Goal: Check status: Check status

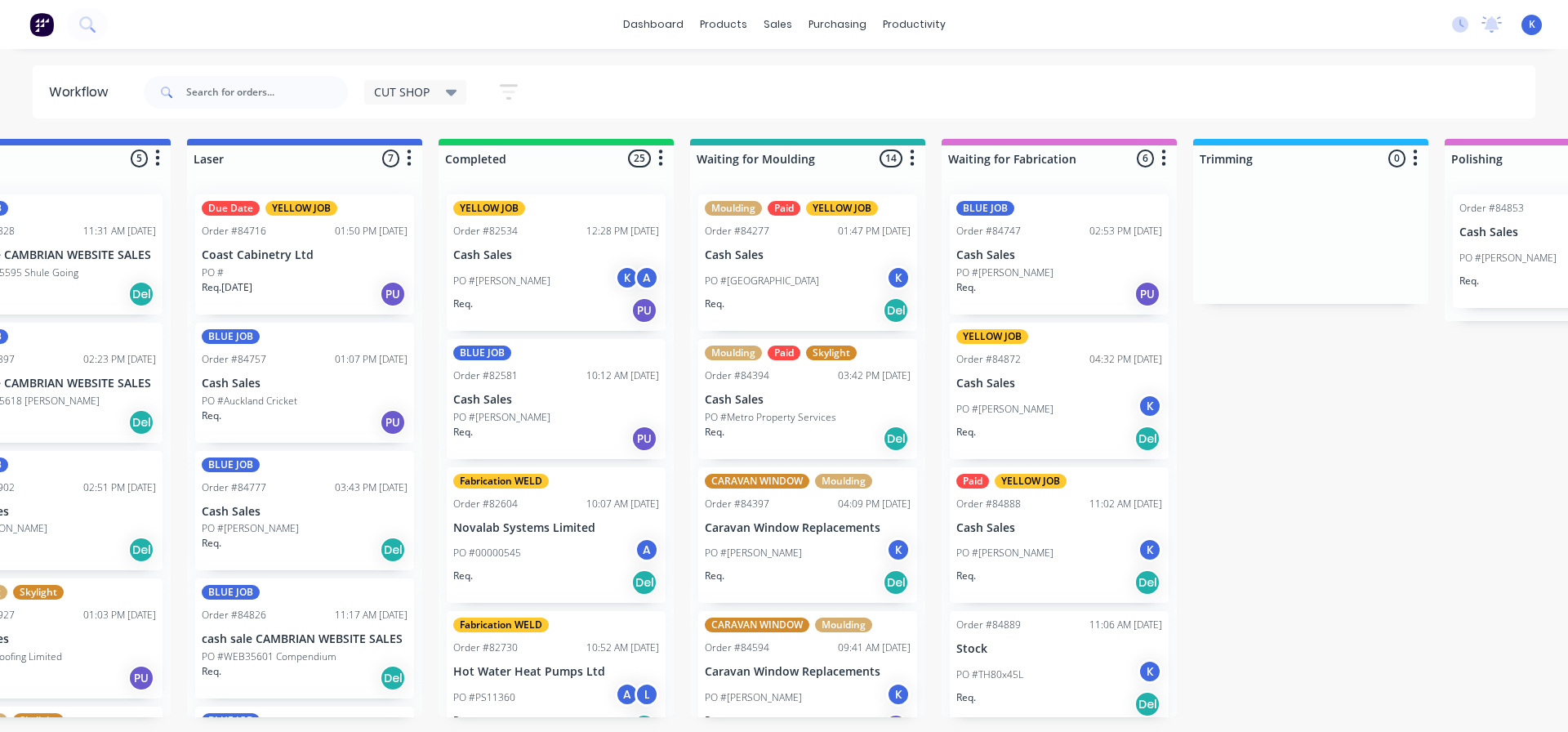
scroll to position [0, 610]
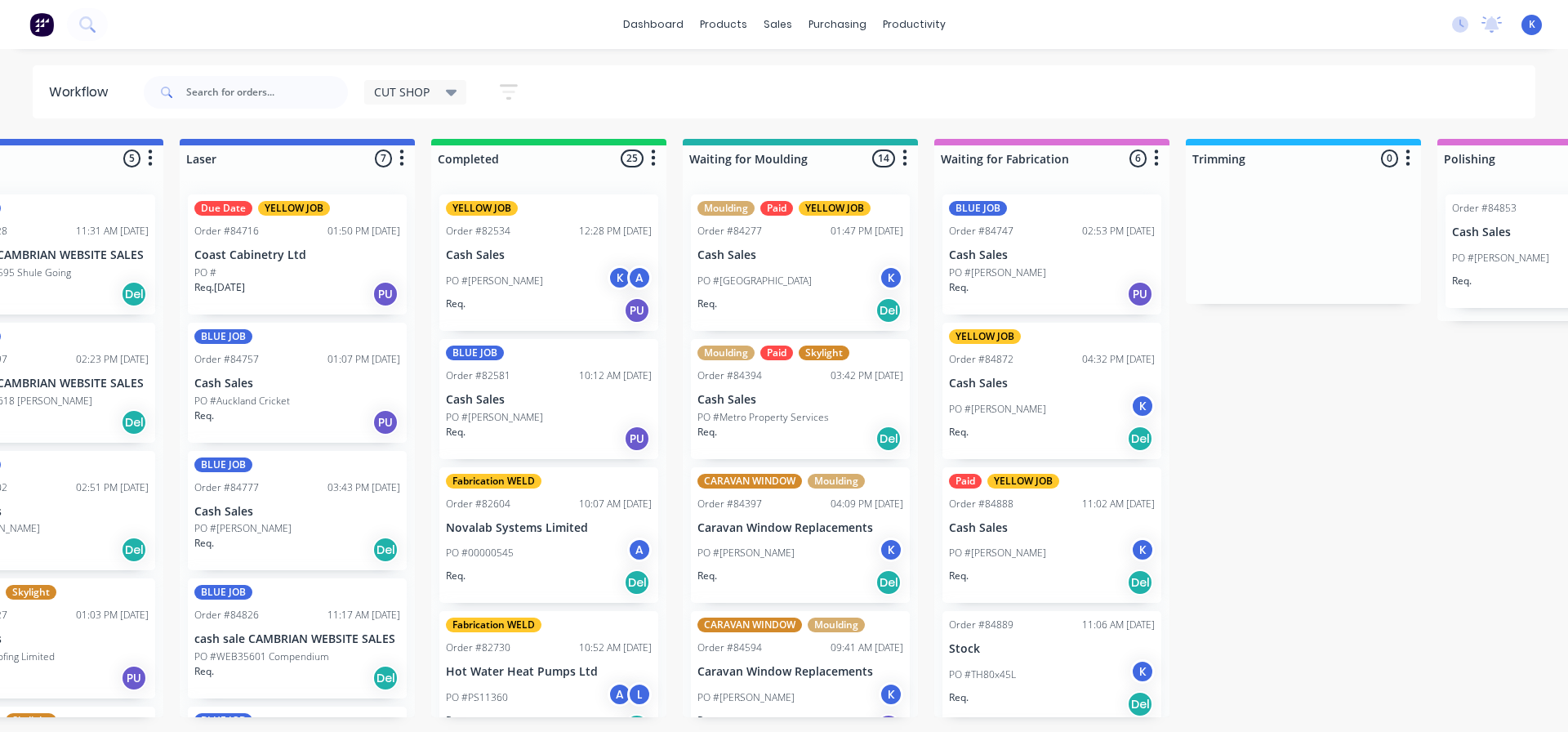
click at [404, 88] on span "CUT SHOP" at bounding box center [402, 92] width 56 height 17
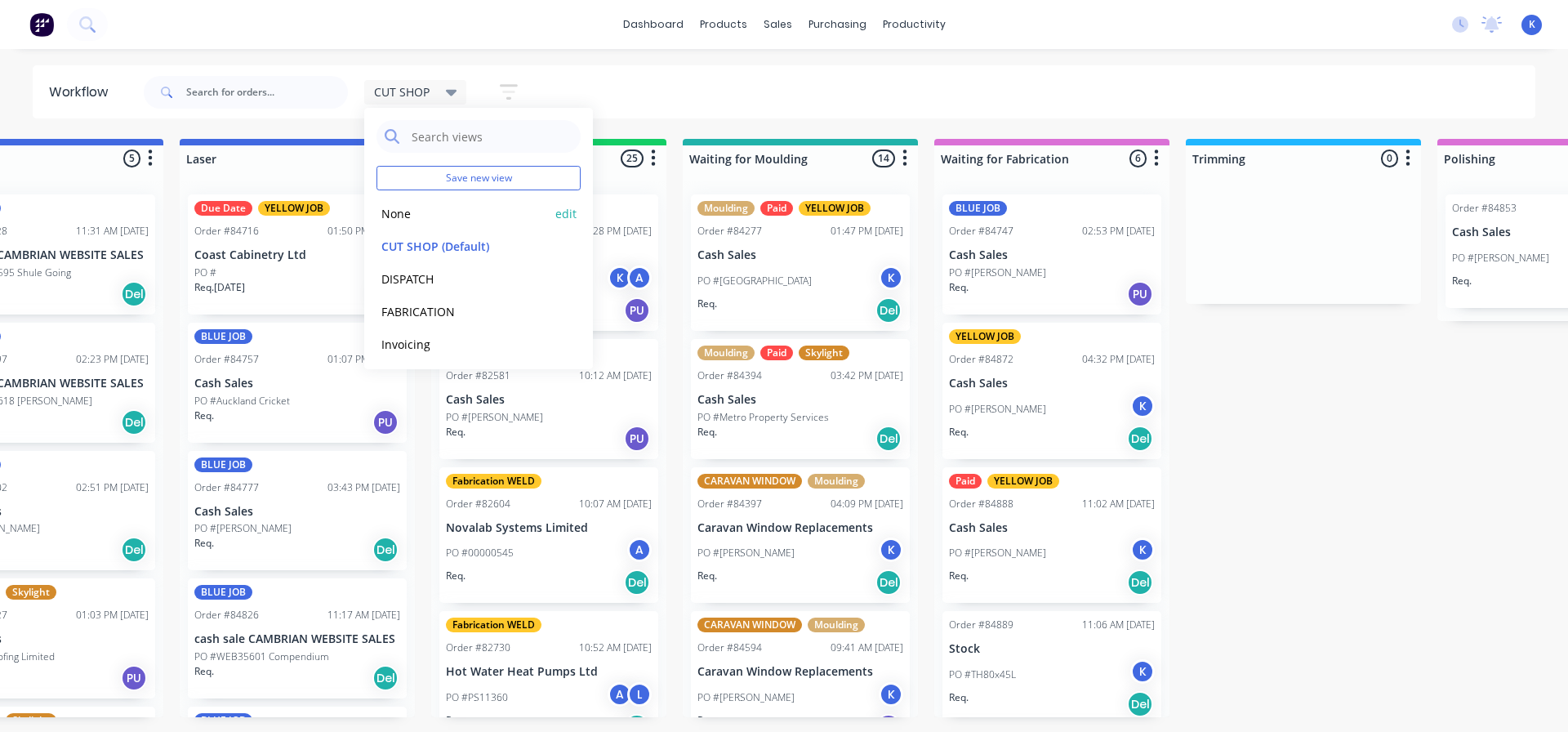
click at [403, 209] on button "None" at bounding box center [463, 213] width 174 height 19
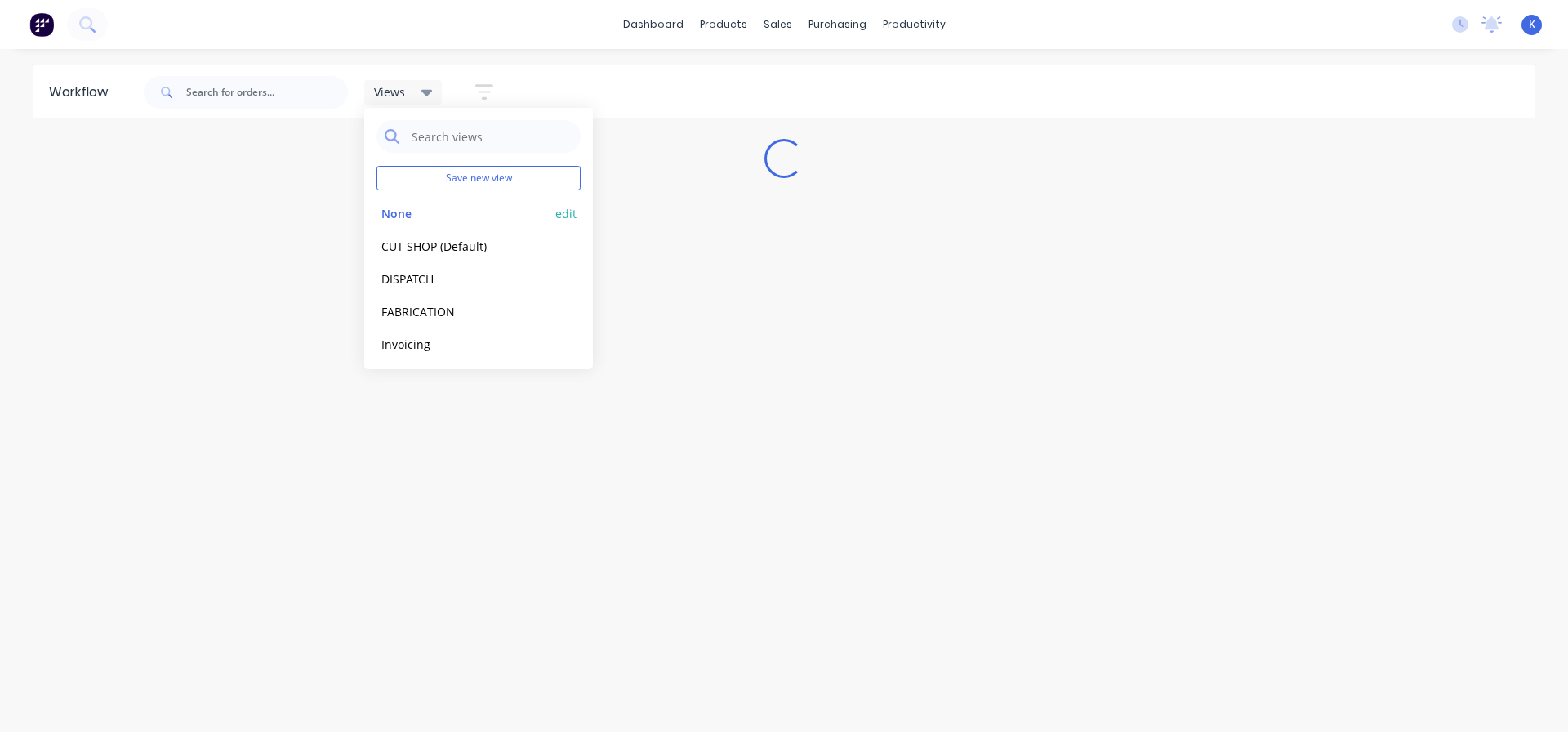
scroll to position [0, 0]
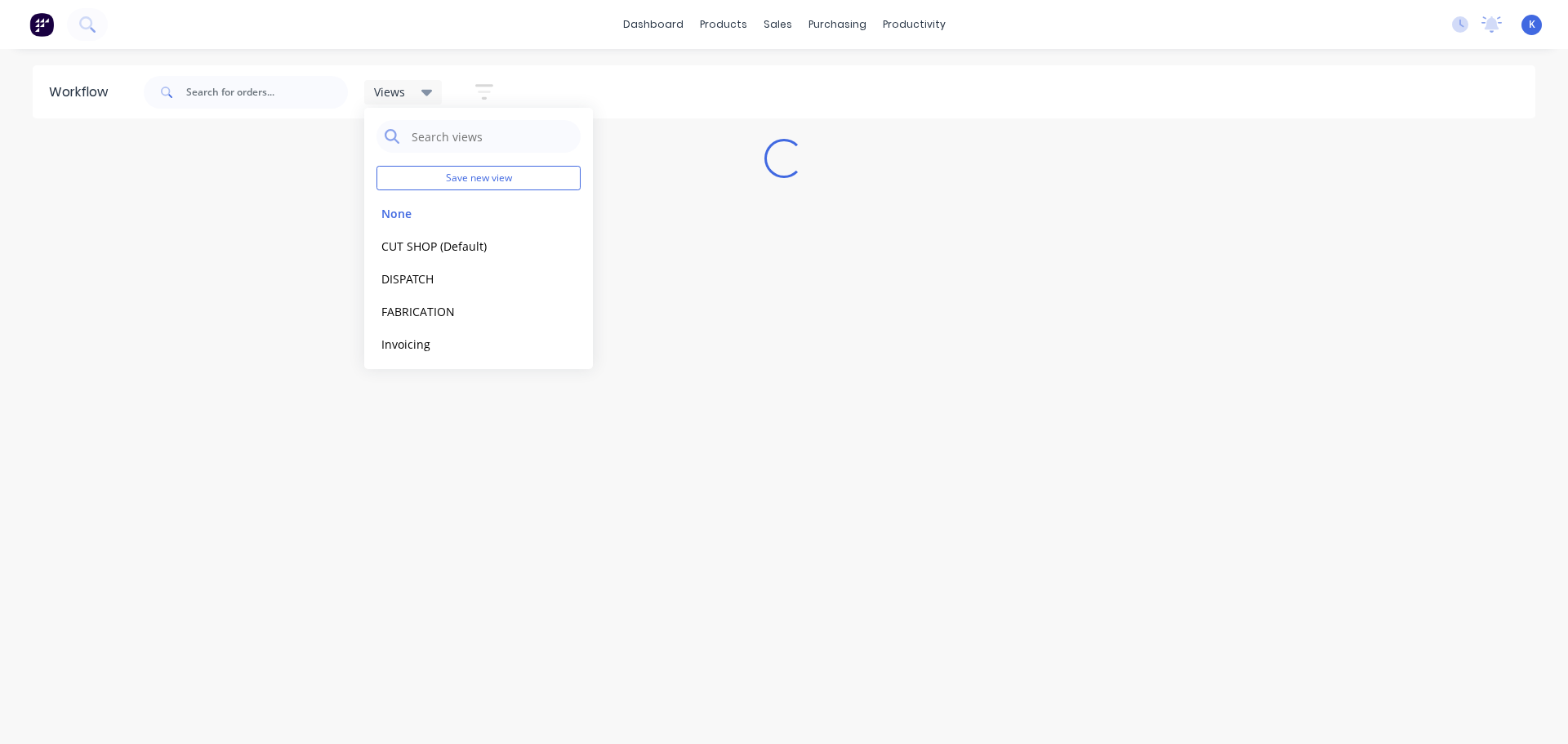
click at [612, 494] on div "Workflow Views Save new view None edit CUT SHOP (Default) edit DISPATCH edit FA…" at bounding box center [784, 388] width 1568 height 646
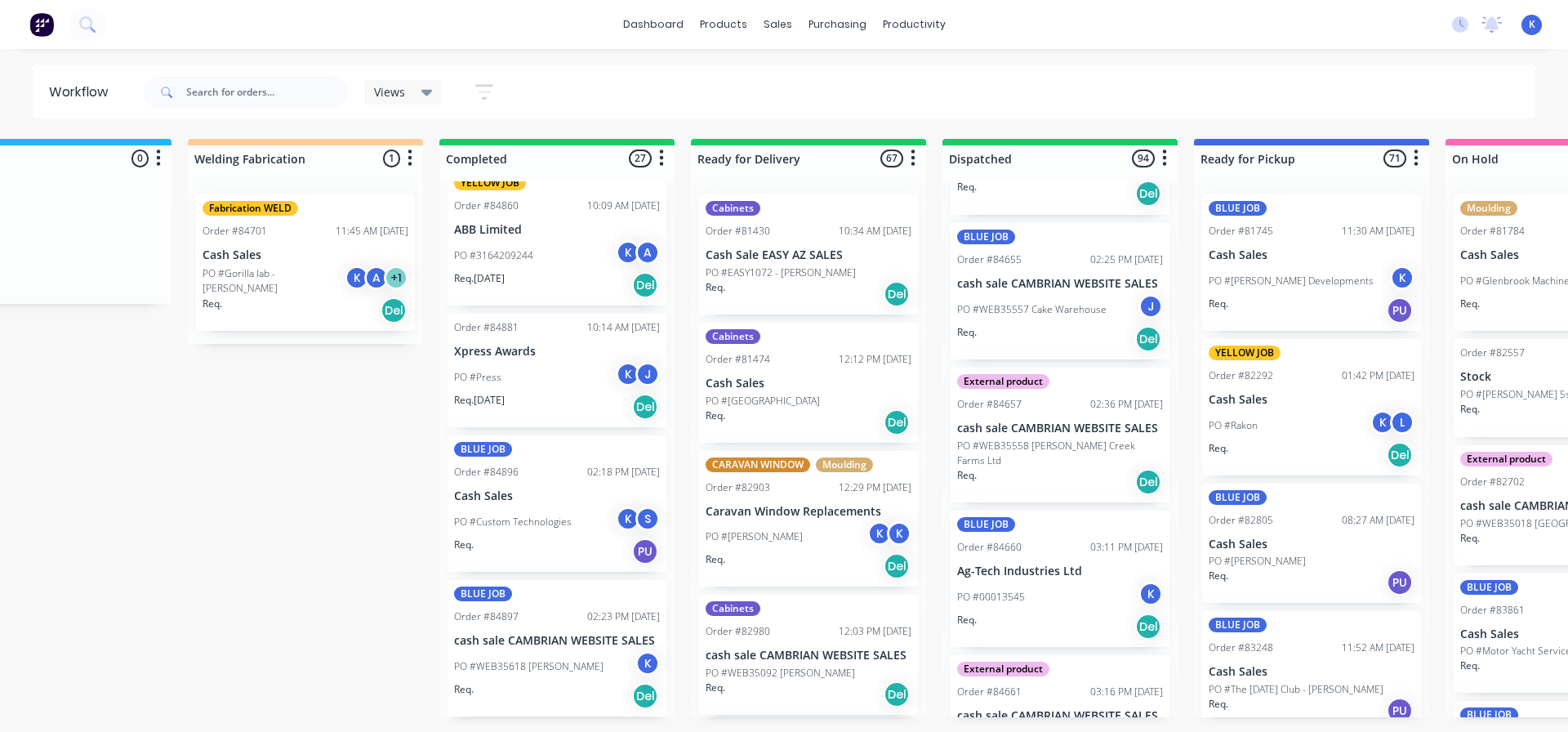
scroll to position [5799, 0]
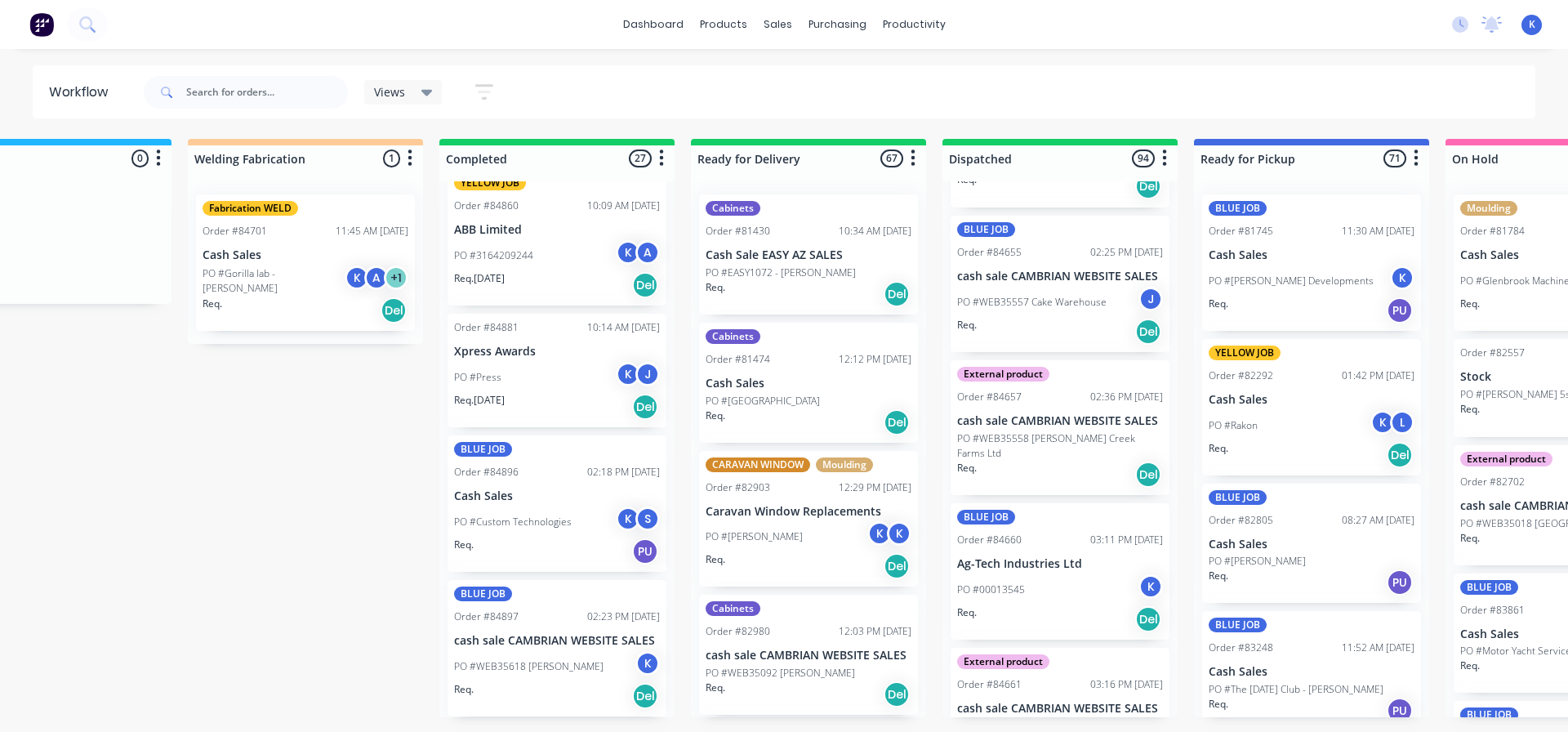
click at [998, 574] on div "PO #00013545 K" at bounding box center [1059, 590] width 205 height 31
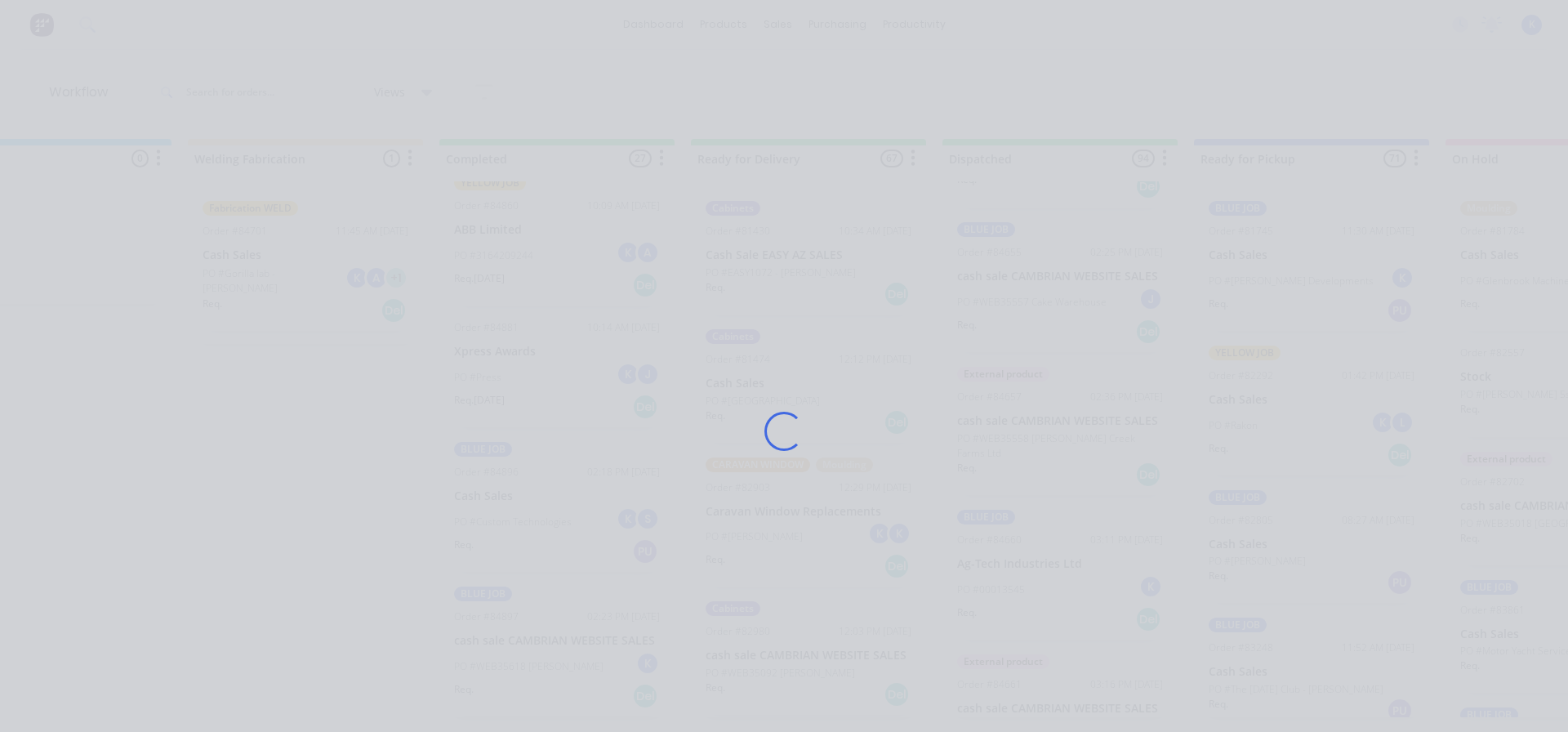
click at [998, 548] on div "Loading..." at bounding box center [783, 431] width 1306 height 732
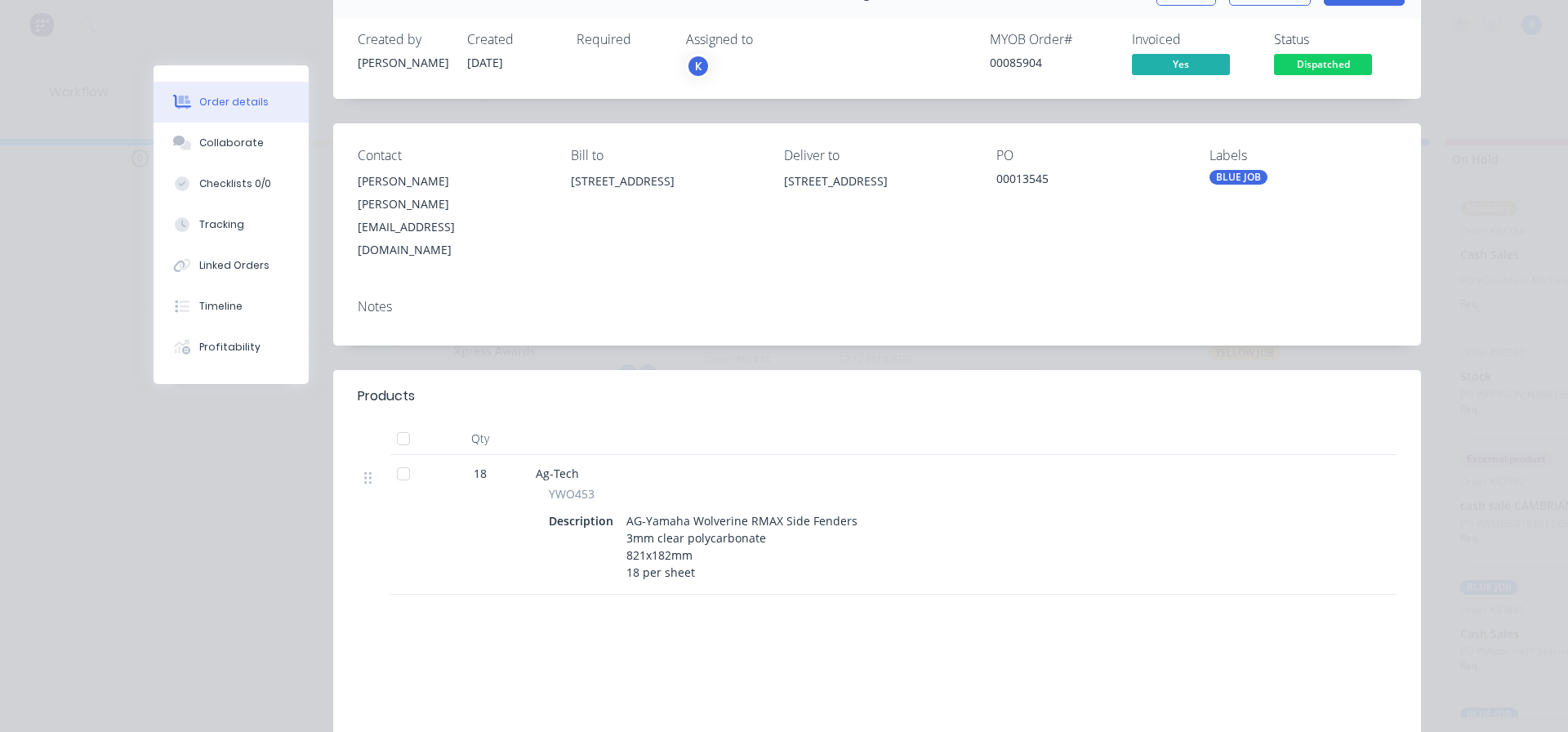
scroll to position [0, 0]
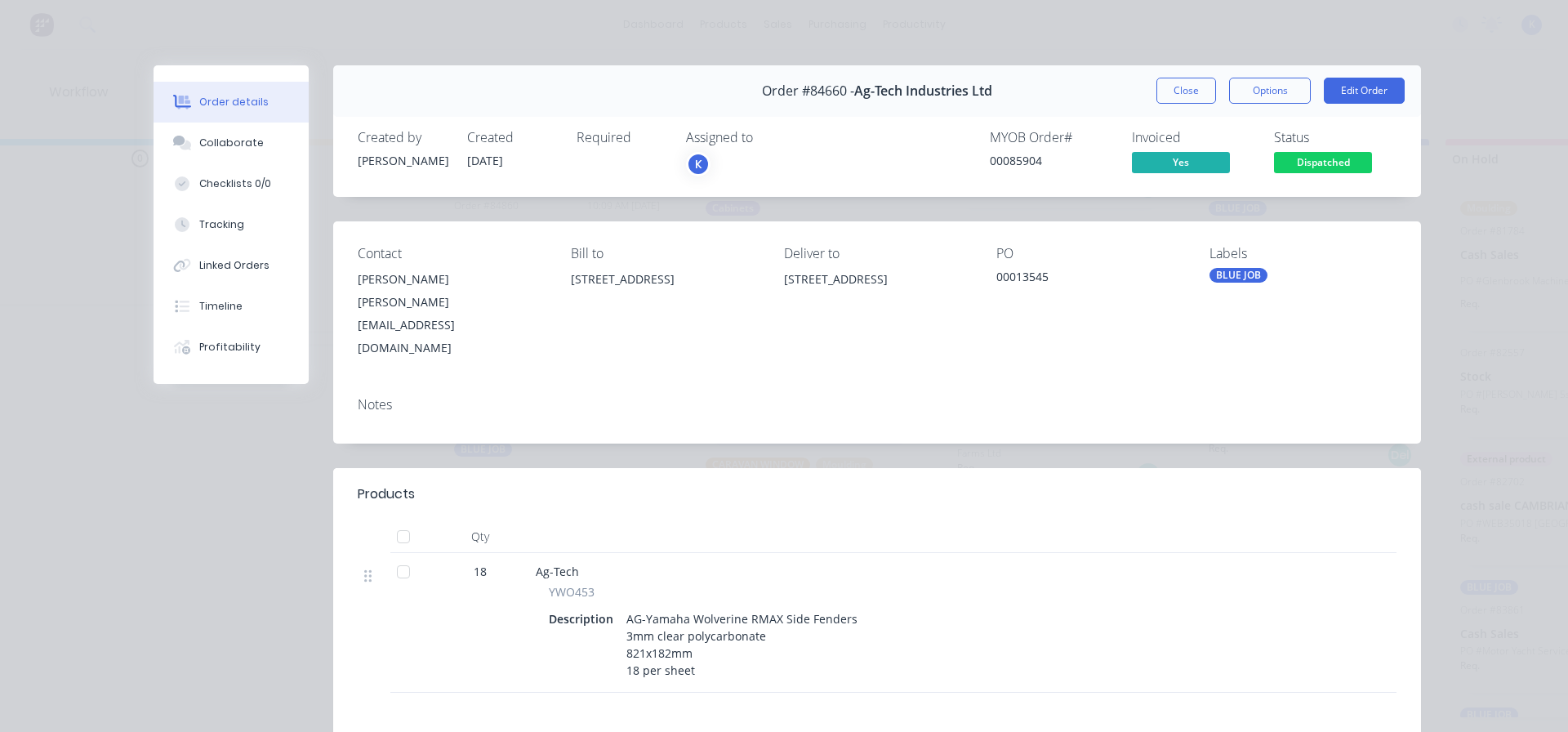
click at [1164, 87] on button "Close" at bounding box center [1186, 90] width 60 height 26
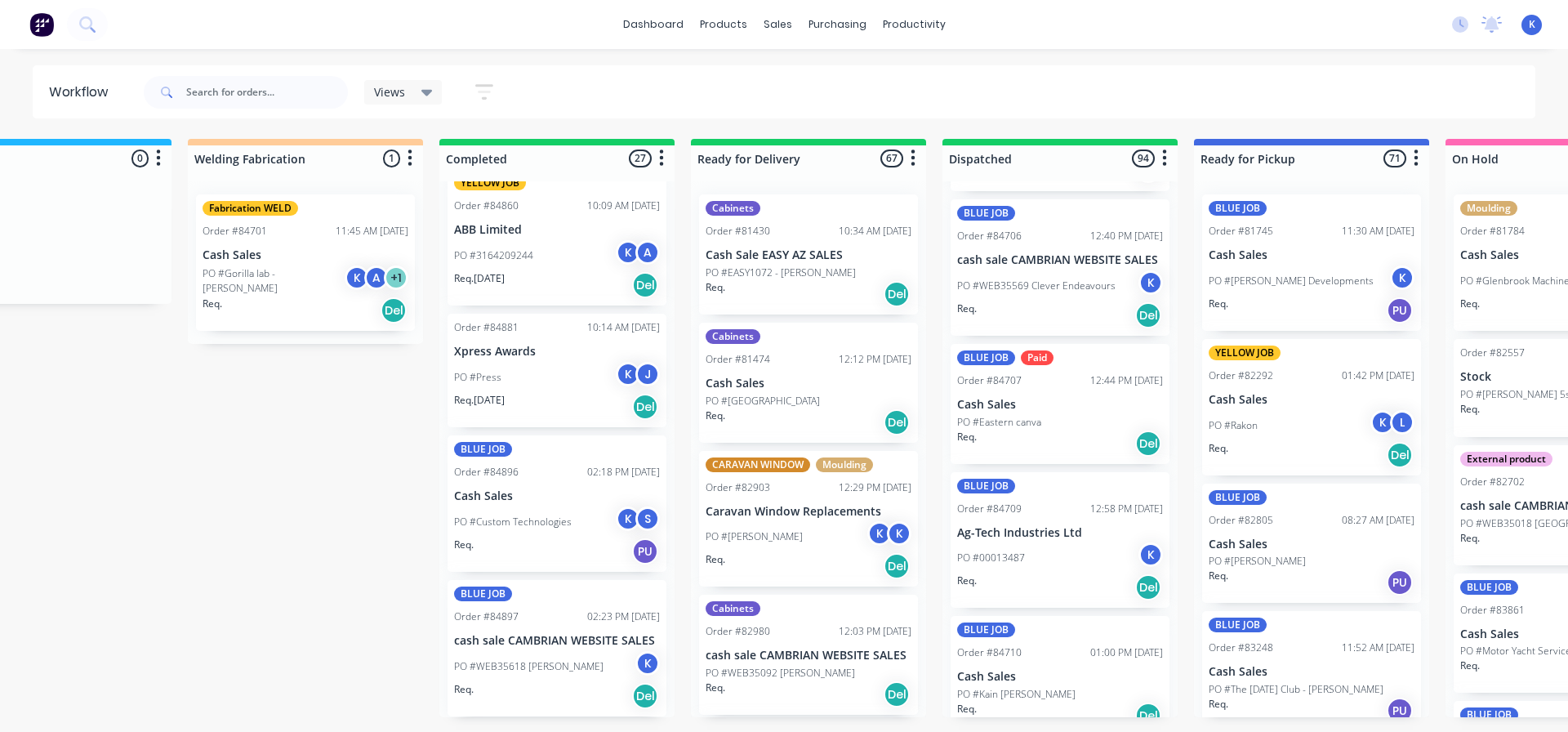
scroll to position [7677, 0]
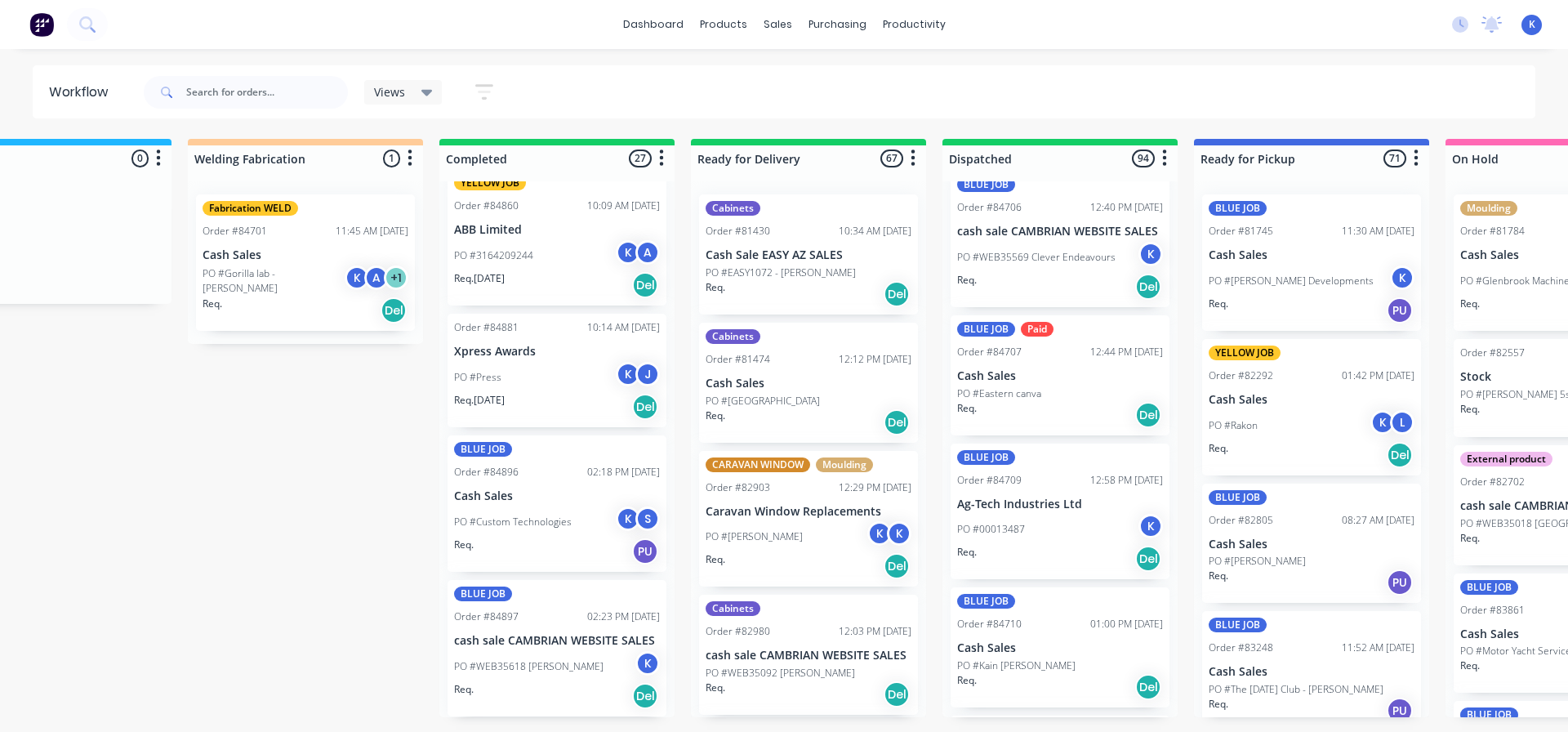
click at [1002, 497] on p "Ag-Tech Industries Ltd" at bounding box center [1059, 504] width 205 height 13
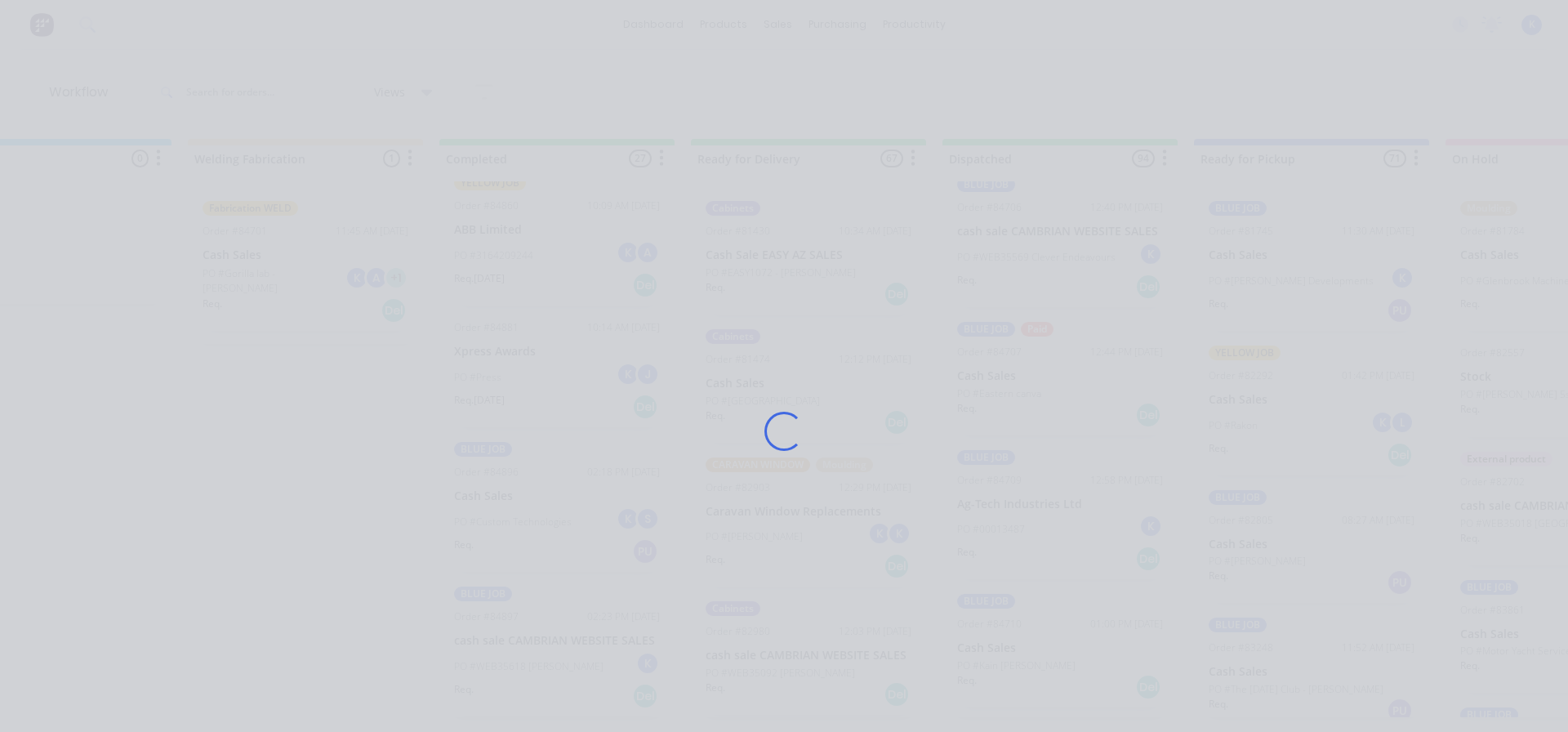
click at [1002, 478] on div "Loading..." at bounding box center [783, 431] width 1306 height 732
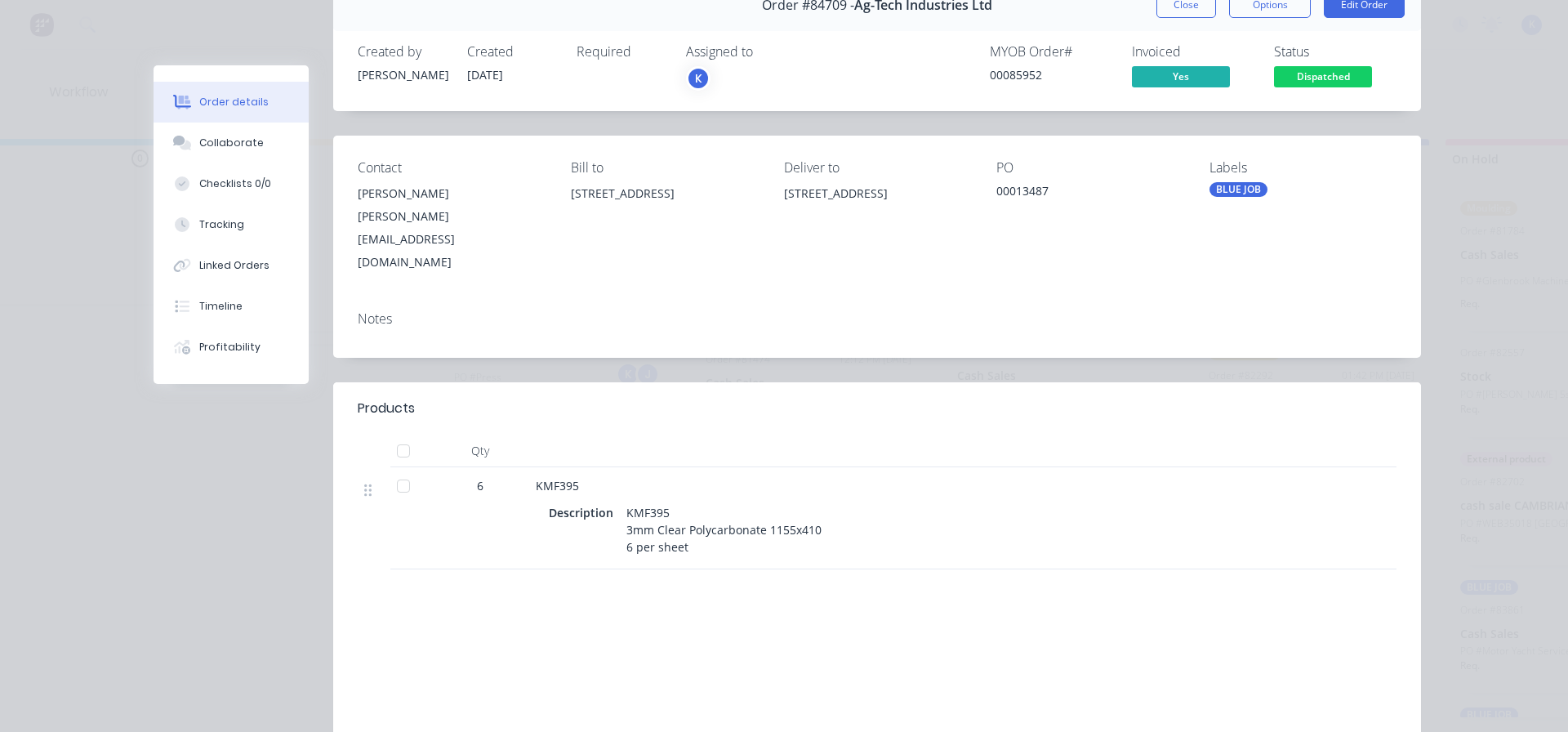
scroll to position [0, 0]
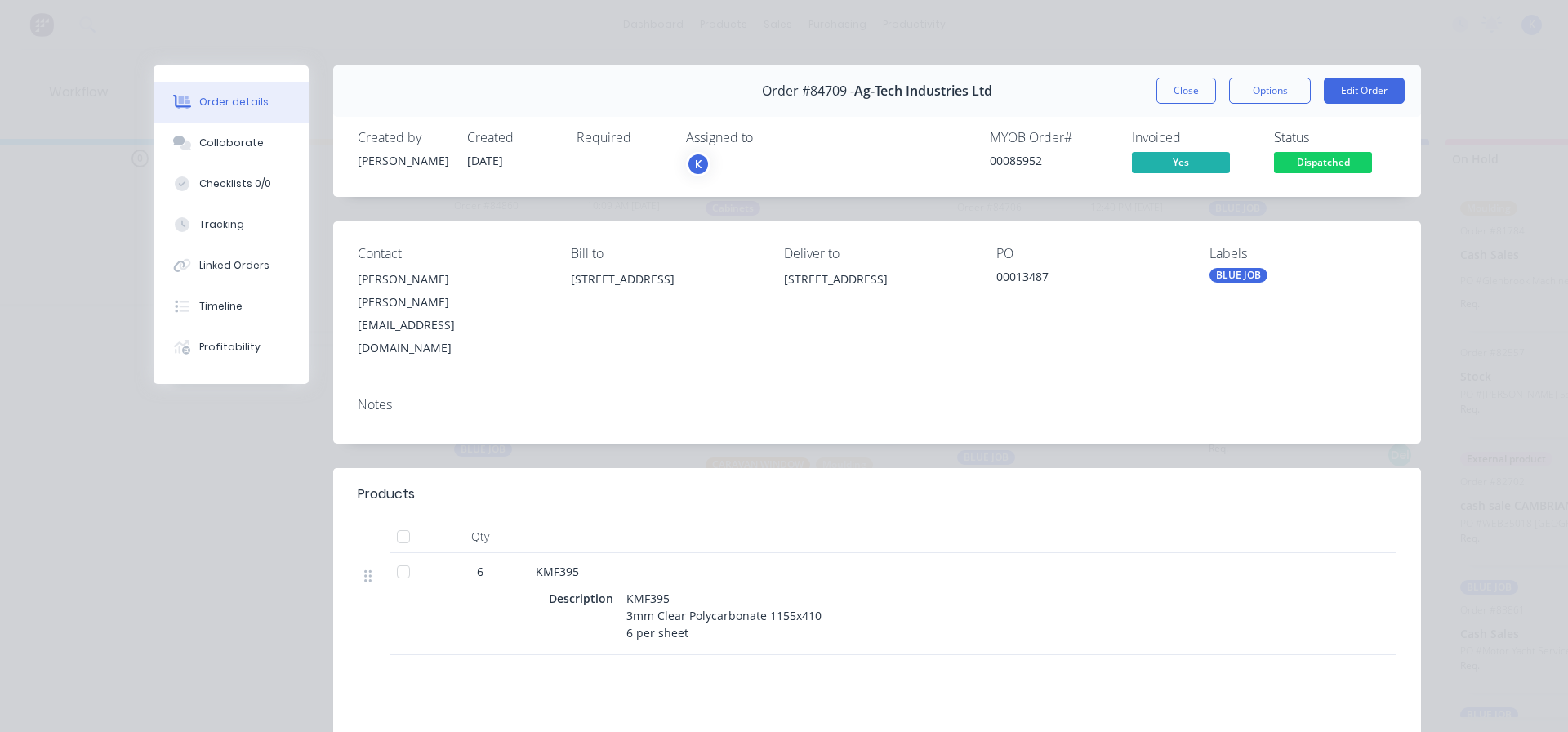
click at [1174, 89] on button "Close" at bounding box center [1186, 90] width 60 height 26
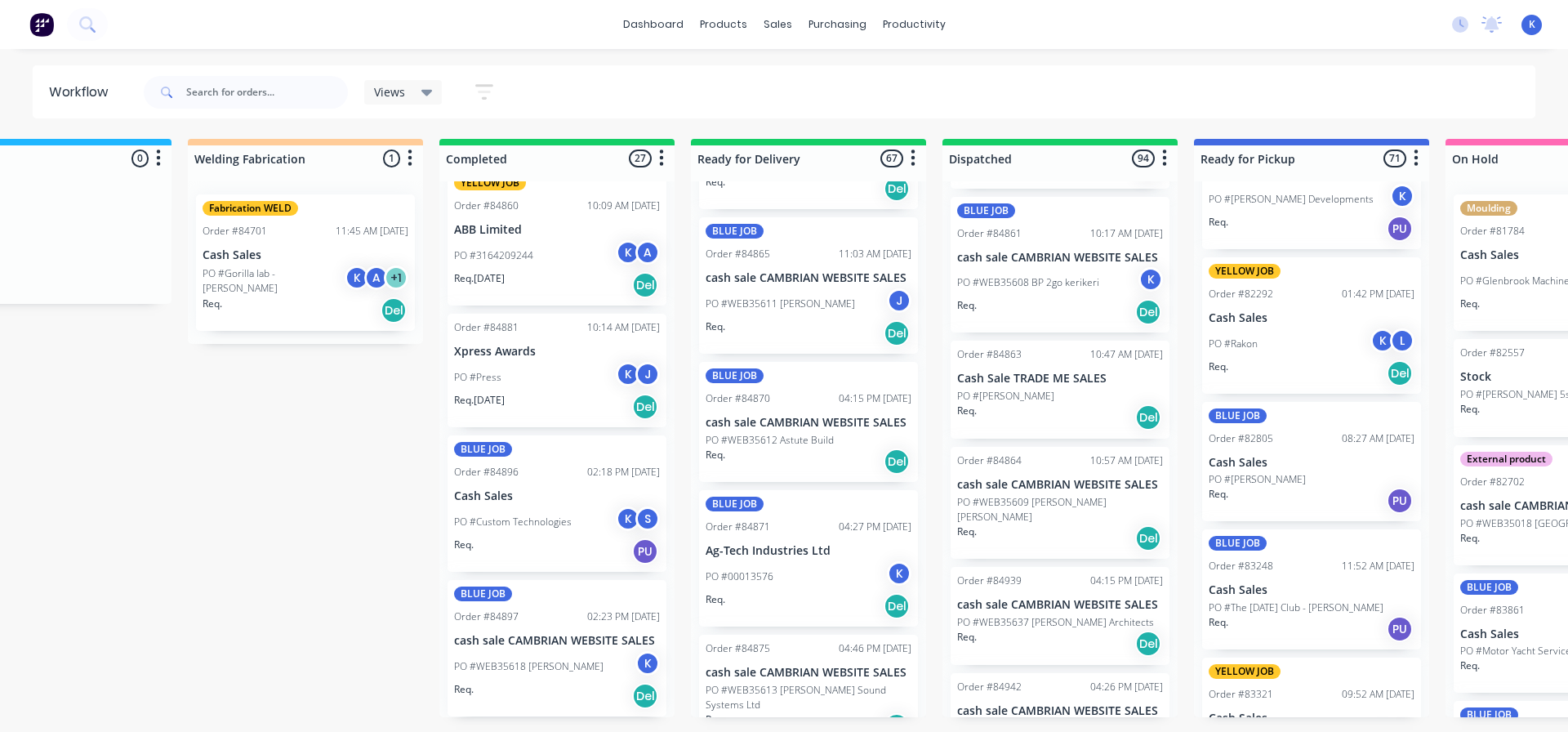
scroll to position [6942, 0]
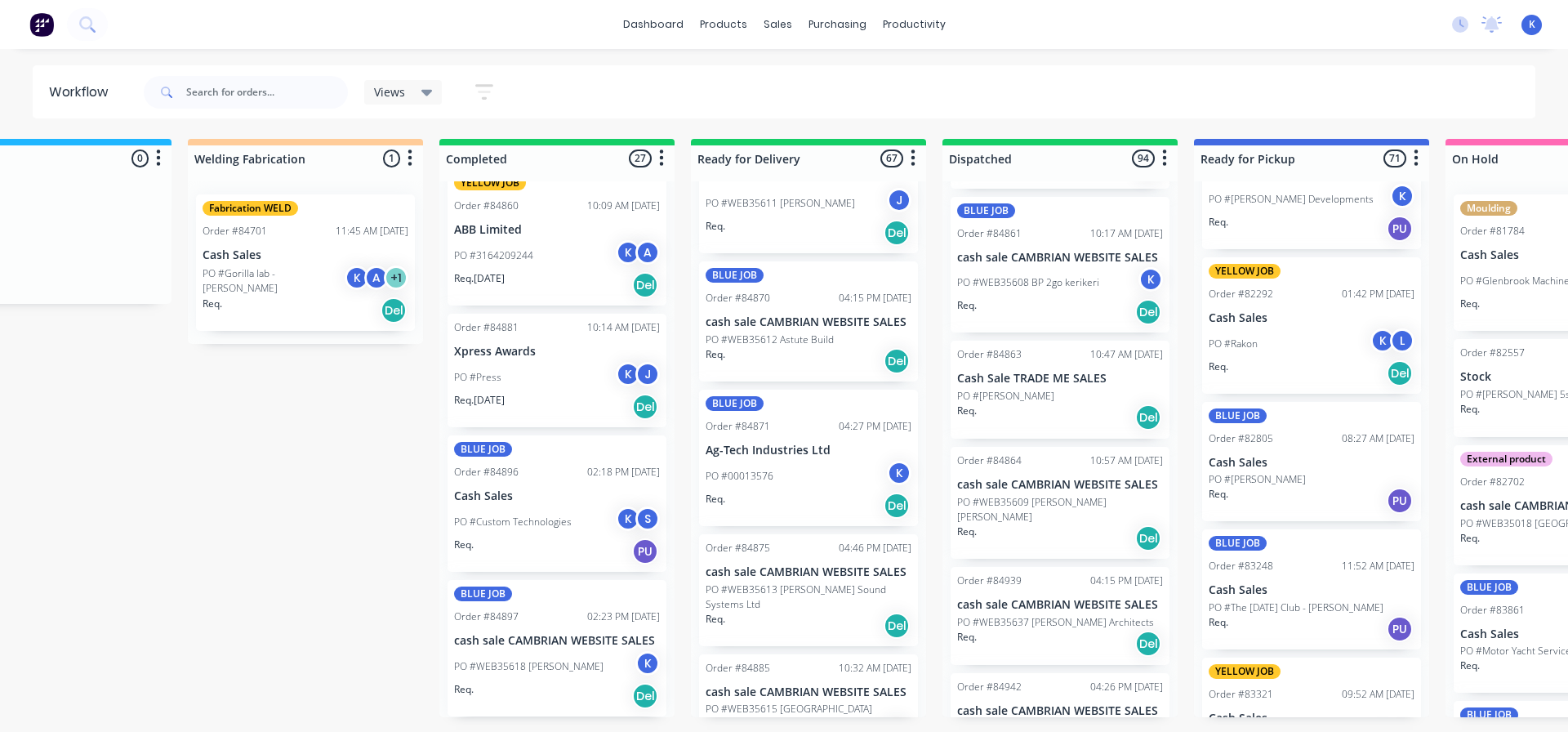
click at [783, 463] on div "PO #00013576 K" at bounding box center [808, 476] width 205 height 31
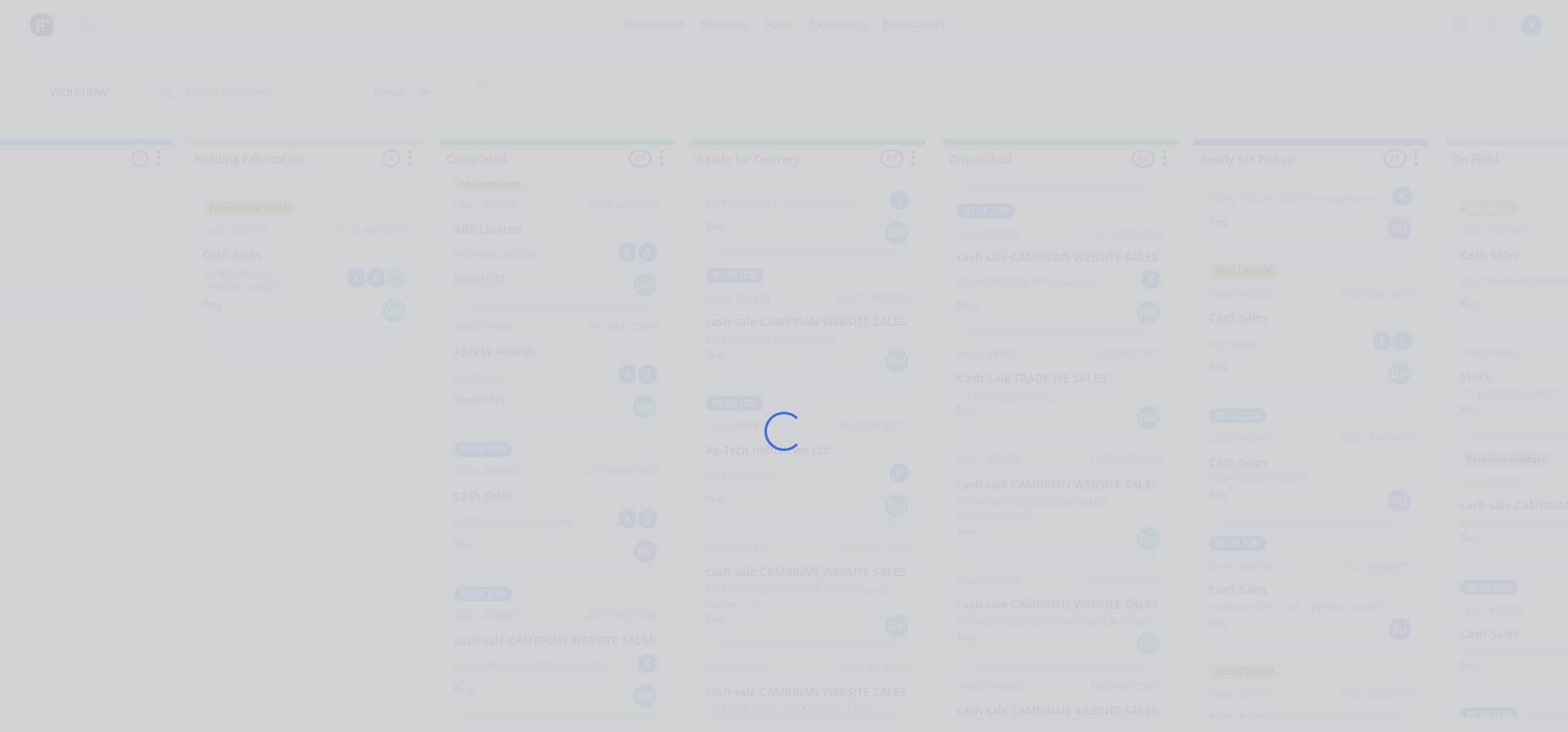
click at [783, 463] on div "Loading..." at bounding box center [783, 431] width 1306 height 732
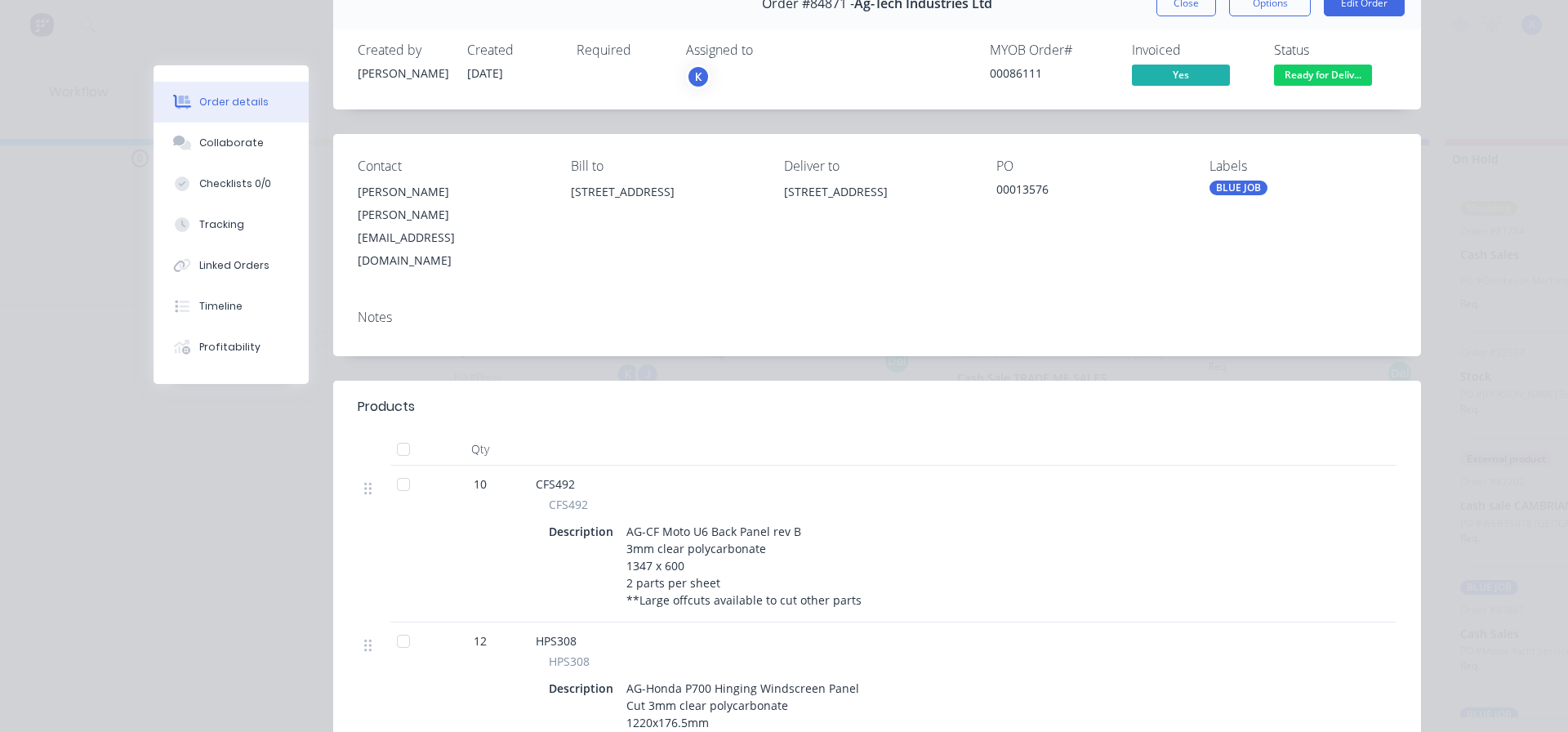
scroll to position [163, 0]
